Goal: Information Seeking & Learning: Obtain resource

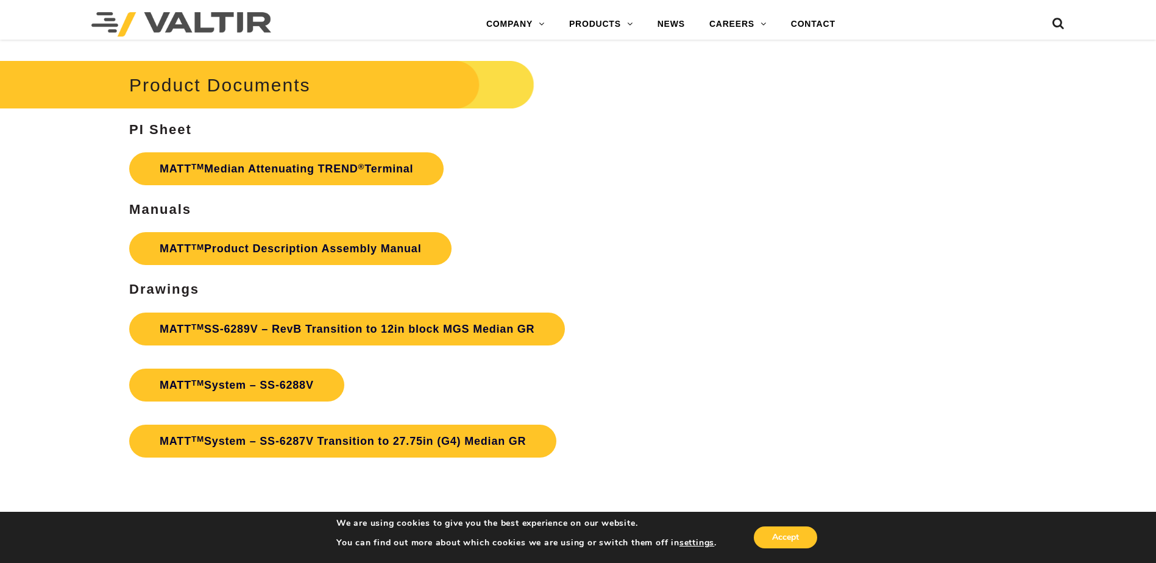
scroll to position [4327, 0]
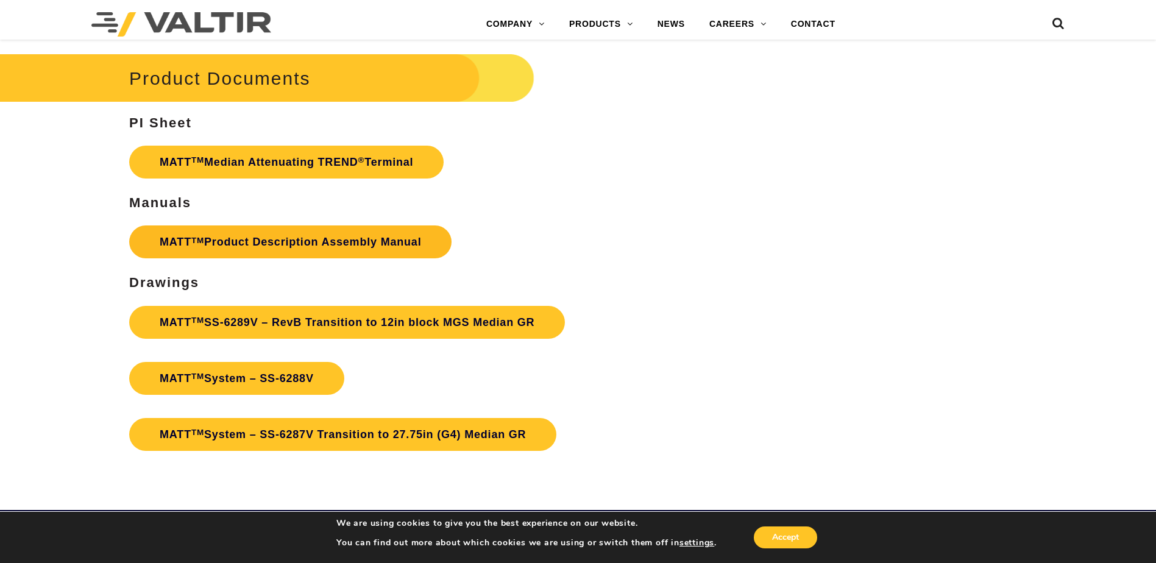
click at [349, 233] on link "MATT TM Product Description Assembly Manual" at bounding box center [290, 241] width 322 height 33
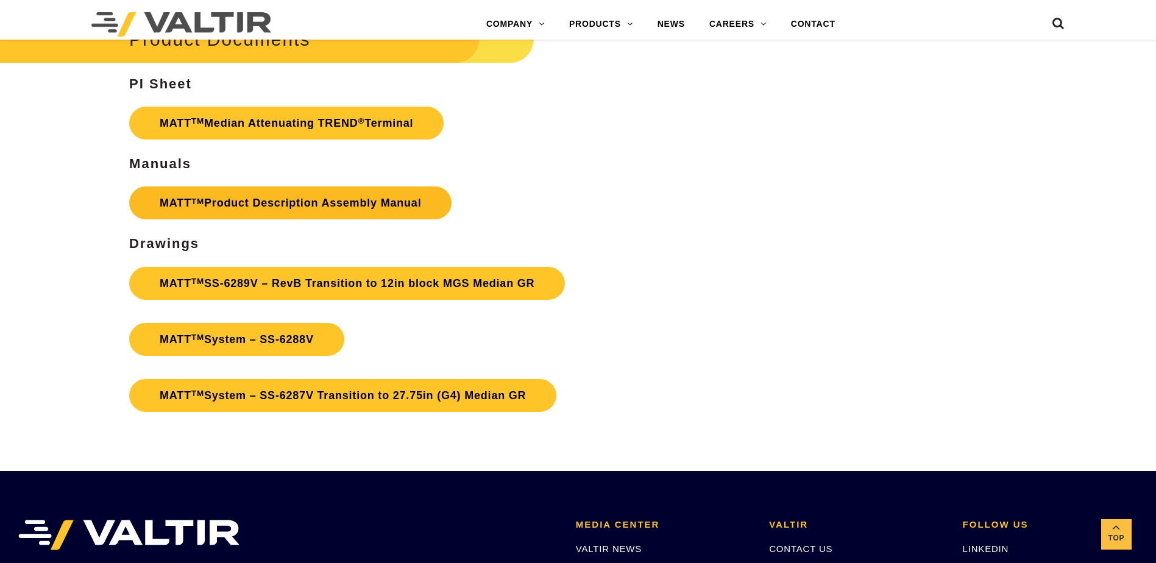
scroll to position [4388, 0]
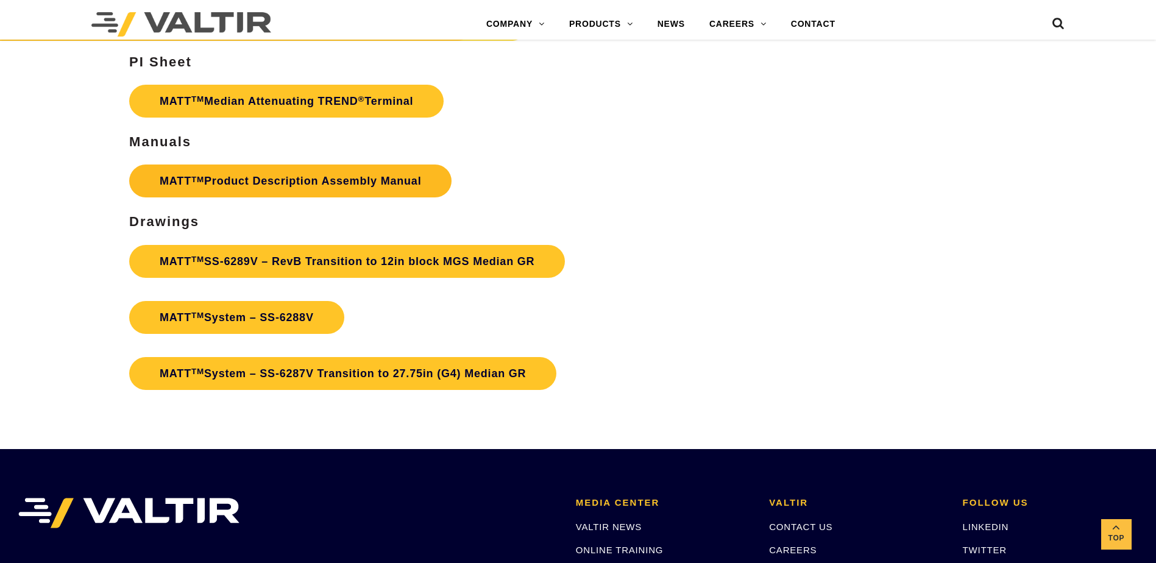
click at [311, 182] on link "MATT TM Product Description Assembly Manual" at bounding box center [290, 181] width 322 height 33
